Goal: Check status

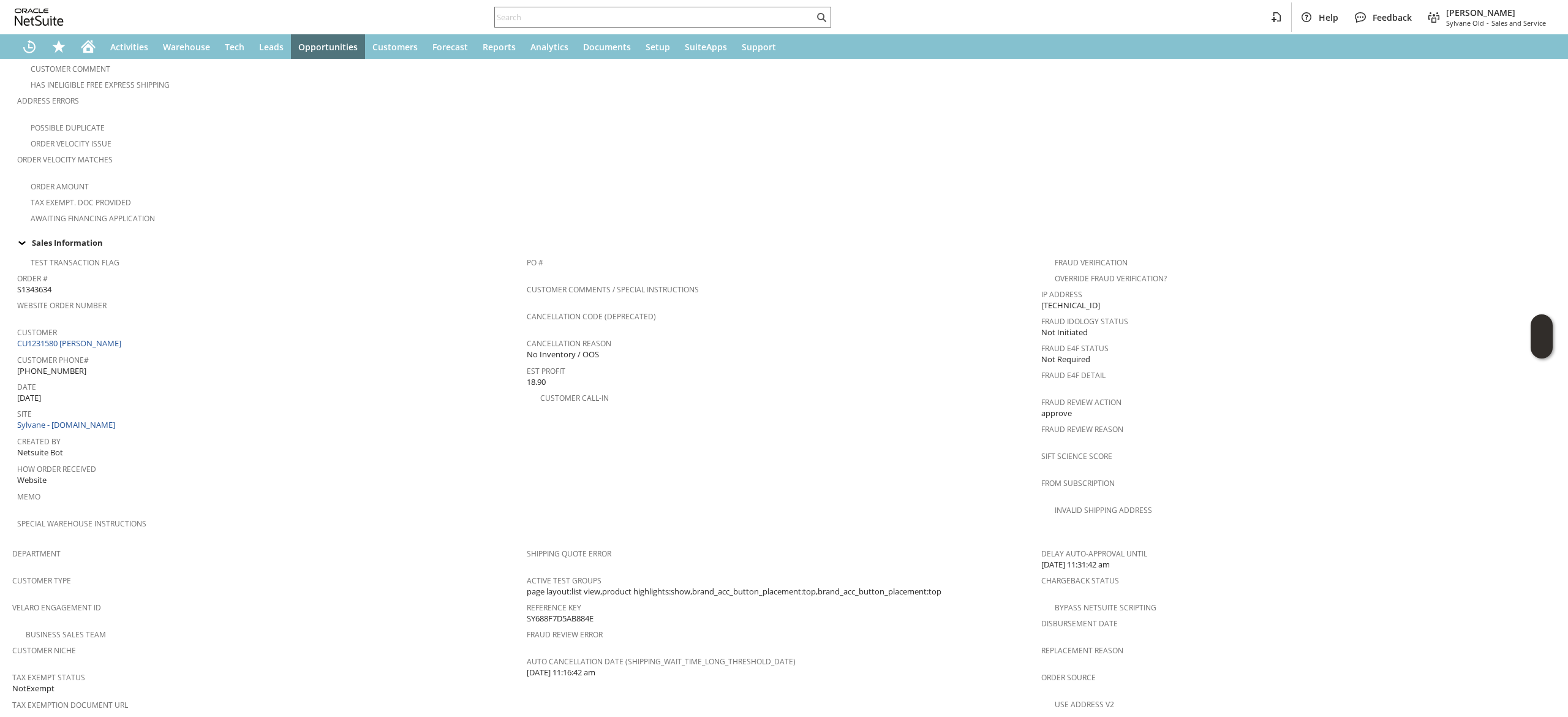
scroll to position [367, 0]
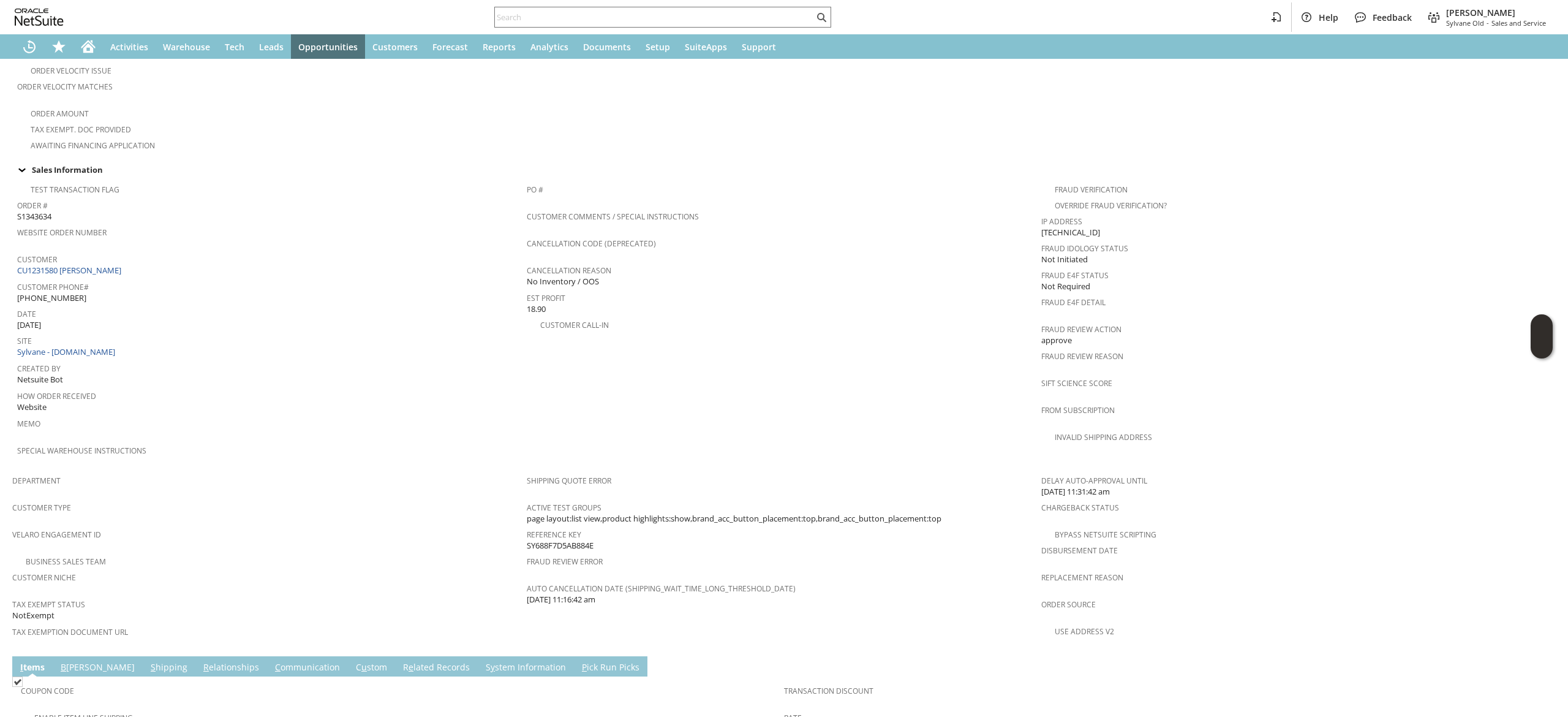
click at [165, 278] on span "Customer Phone#" at bounding box center [269, 285] width 503 height 14
click at [172, 258] on div "Customer CU1231580 [PERSON_NAME]" at bounding box center [269, 264] width 503 height 26
drag, startPoint x: 172, startPoint y: 257, endPoint x: 167, endPoint y: 267, distance: 11.2
click at [170, 264] on tbody "Test Transaction Flag Order # S1343634 Website Order Number Customer CU1231580 …" at bounding box center [272, 323] width 510 height 291
click at [169, 278] on span "Customer Phone#" at bounding box center [269, 285] width 503 height 14
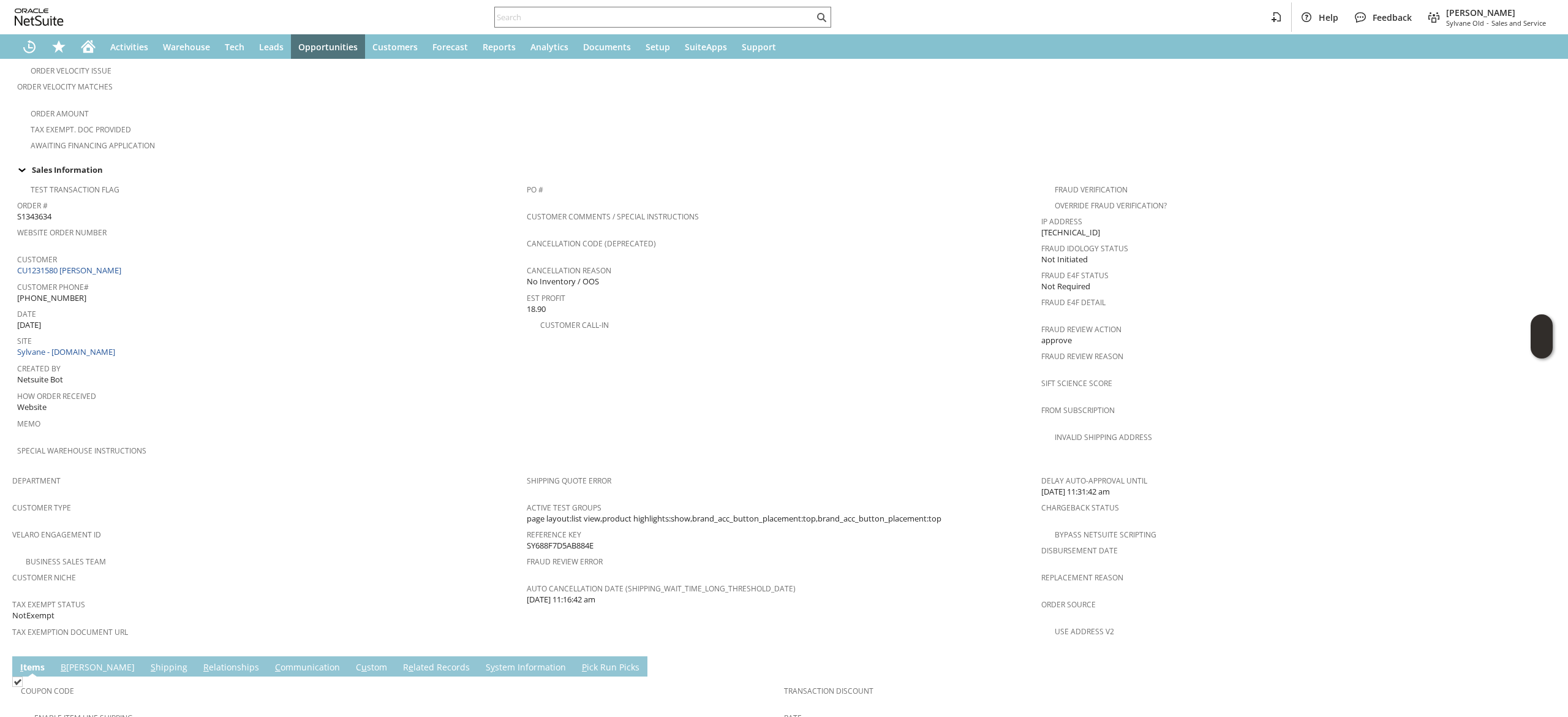
drag, startPoint x: 179, startPoint y: 256, endPoint x: 184, endPoint y: 252, distance: 6.4
click at [184, 254] on div "Customer CU1231580 [PERSON_NAME]" at bounding box center [269, 264] width 503 height 26
click at [185, 252] on div "Customer CU1231580 [PERSON_NAME]" at bounding box center [269, 264] width 503 height 26
copy div "CU1231580 [PERSON_NAME]"
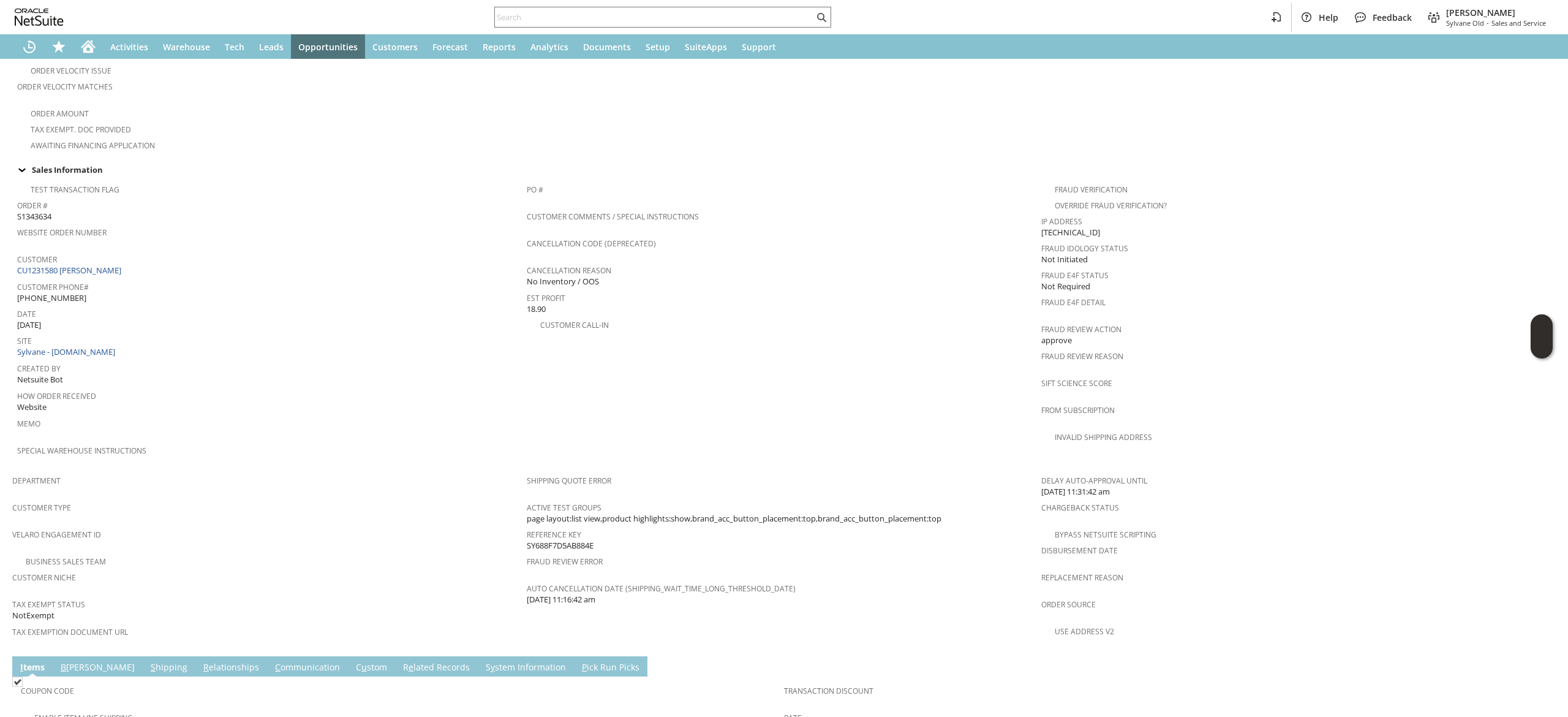
click at [716, 31] on div "Help Feedback [PERSON_NAME] Sylvane Old - Sales and Service" at bounding box center [784, 17] width 1568 height 34
paste input "[PERSON_NAME][EMAIL_ADDRESS][DOMAIN_NAME]"
click at [716, 21] on input "text" at bounding box center [655, 17] width 319 height 15
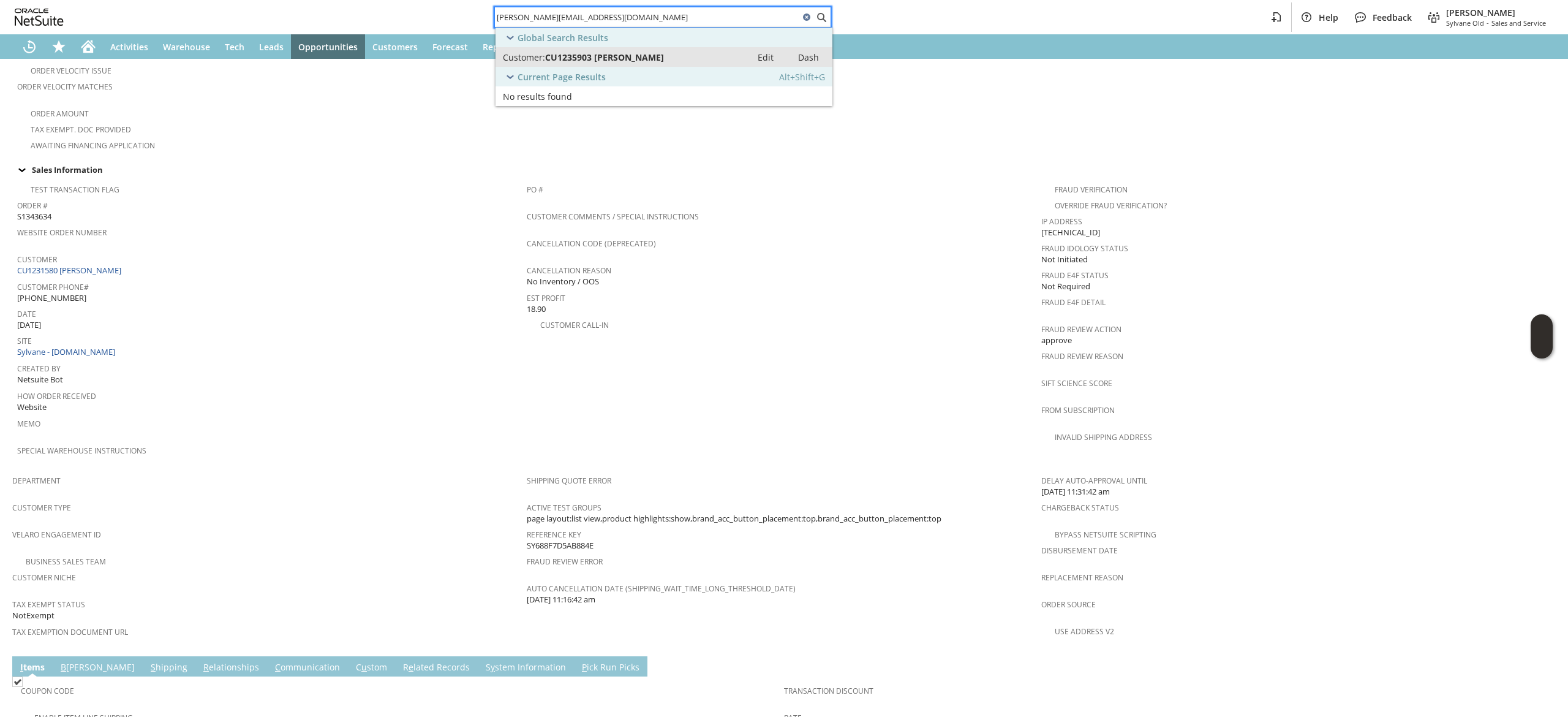
type input "[PERSON_NAME][EMAIL_ADDRESS][DOMAIN_NAME]"
click at [674, 62] on div "Customer: CU1235903 [PERSON_NAME]" at bounding box center [623, 57] width 241 height 12
